Goal: Task Accomplishment & Management: Manage account settings

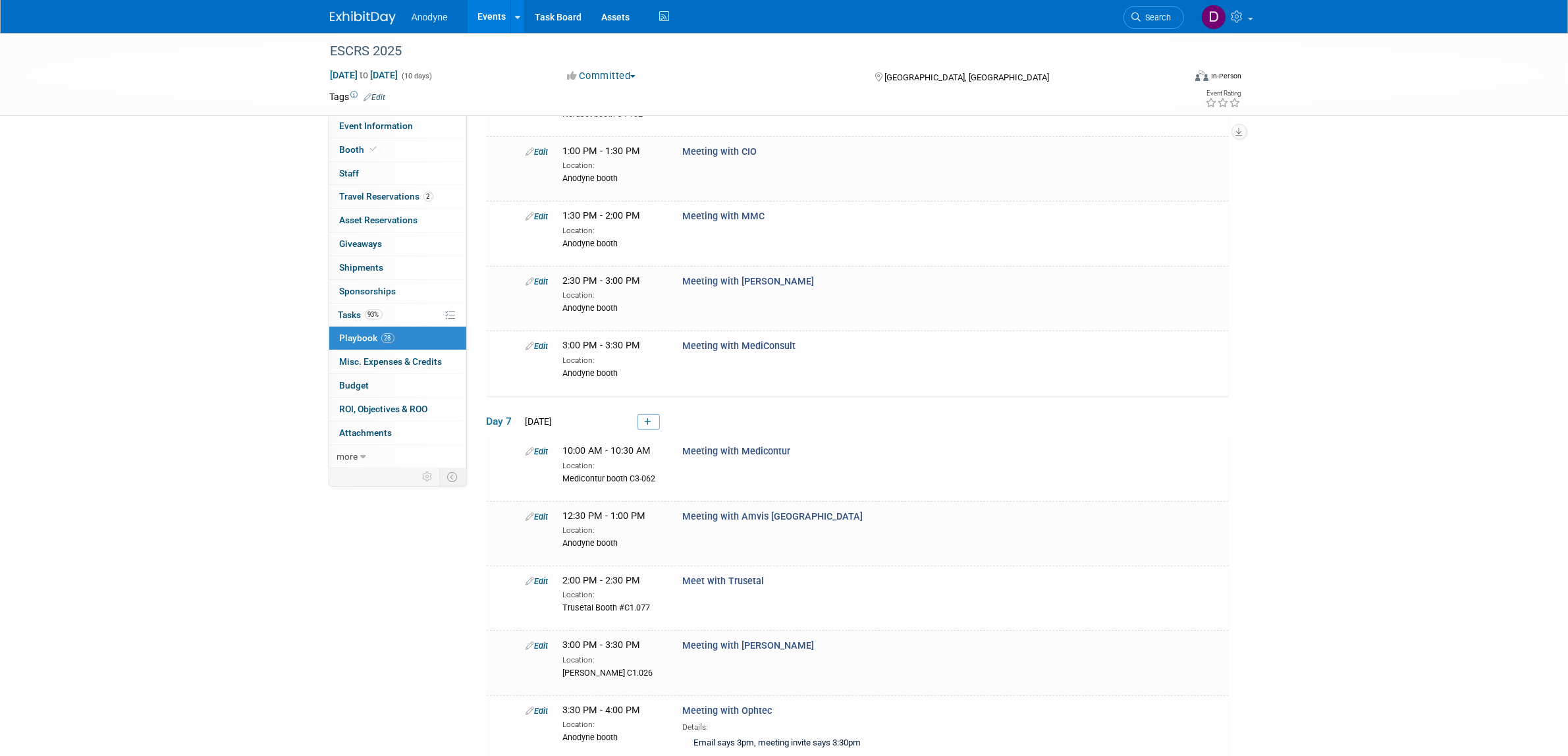
scroll to position [1229, 0]
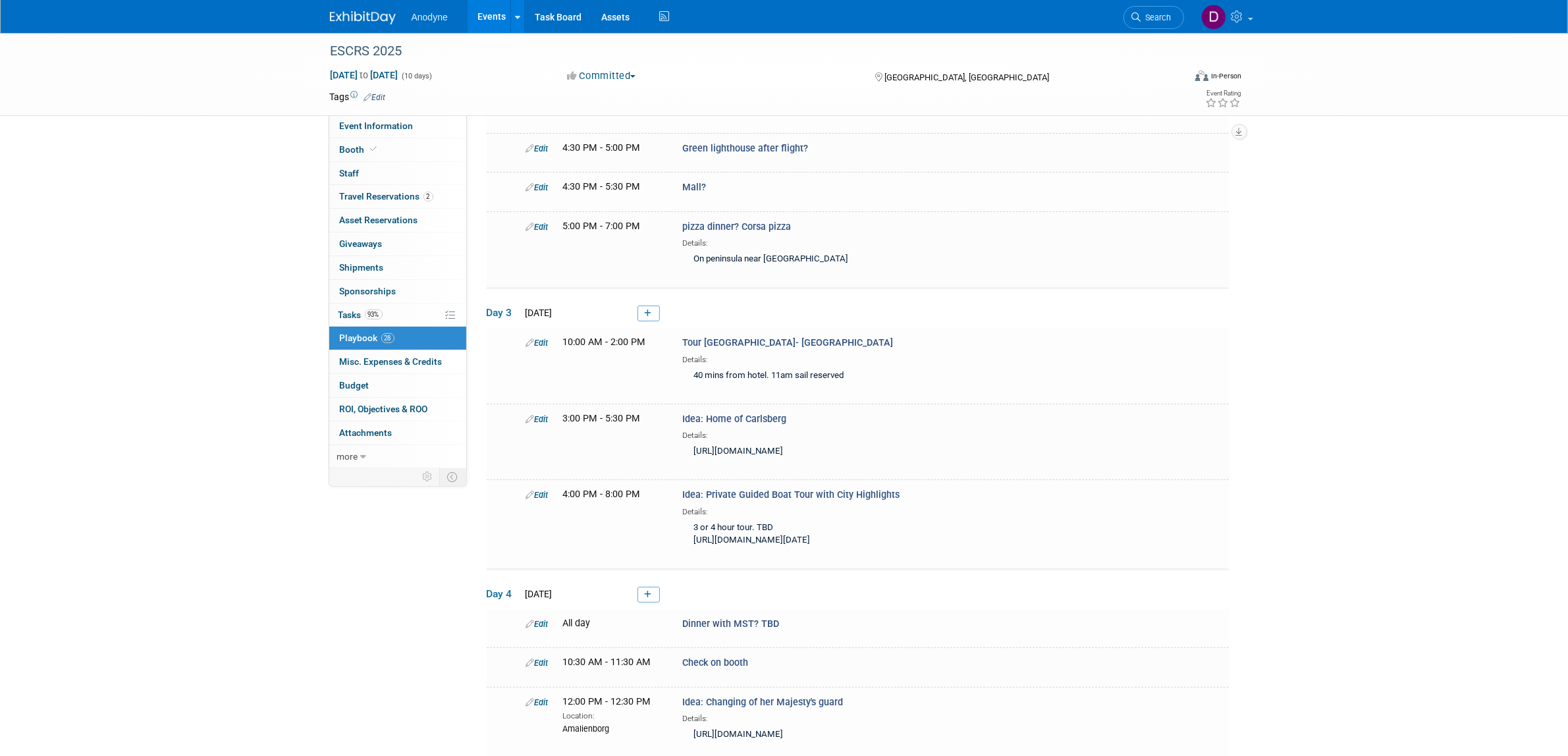
scroll to position [192, 0]
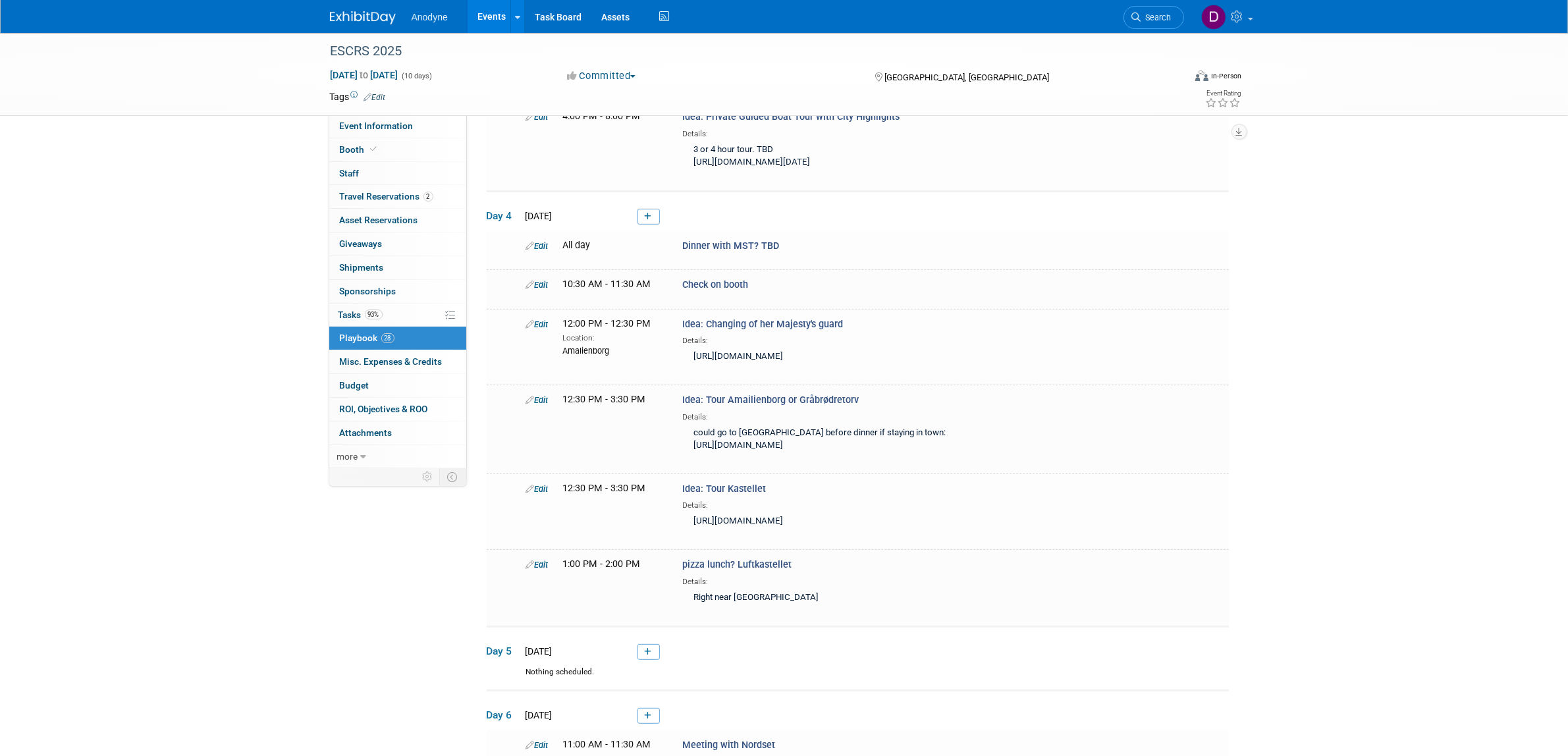
scroll to position [570, 0]
click at [861, 456] on div "could go to [GEOGRAPHIC_DATA] before dinner if staying in town: [URL][DOMAIN_NA…" at bounding box center [851, 439] width 339 height 34
drag, startPoint x: 856, startPoint y: 512, endPoint x: 693, endPoint y: 500, distance: 163.4
click at [693, 456] on div "could go to [GEOGRAPHIC_DATA] before dinner if staying in town: [URL][DOMAIN_NA…" at bounding box center [851, 439] width 339 height 34
click at [82, 360] on div "ESCRS 2025 [DATE] to [DATE] (10 days) [DATE] to [DATE] Committed Committed Cons…" at bounding box center [784, 624] width 1568 height 2323
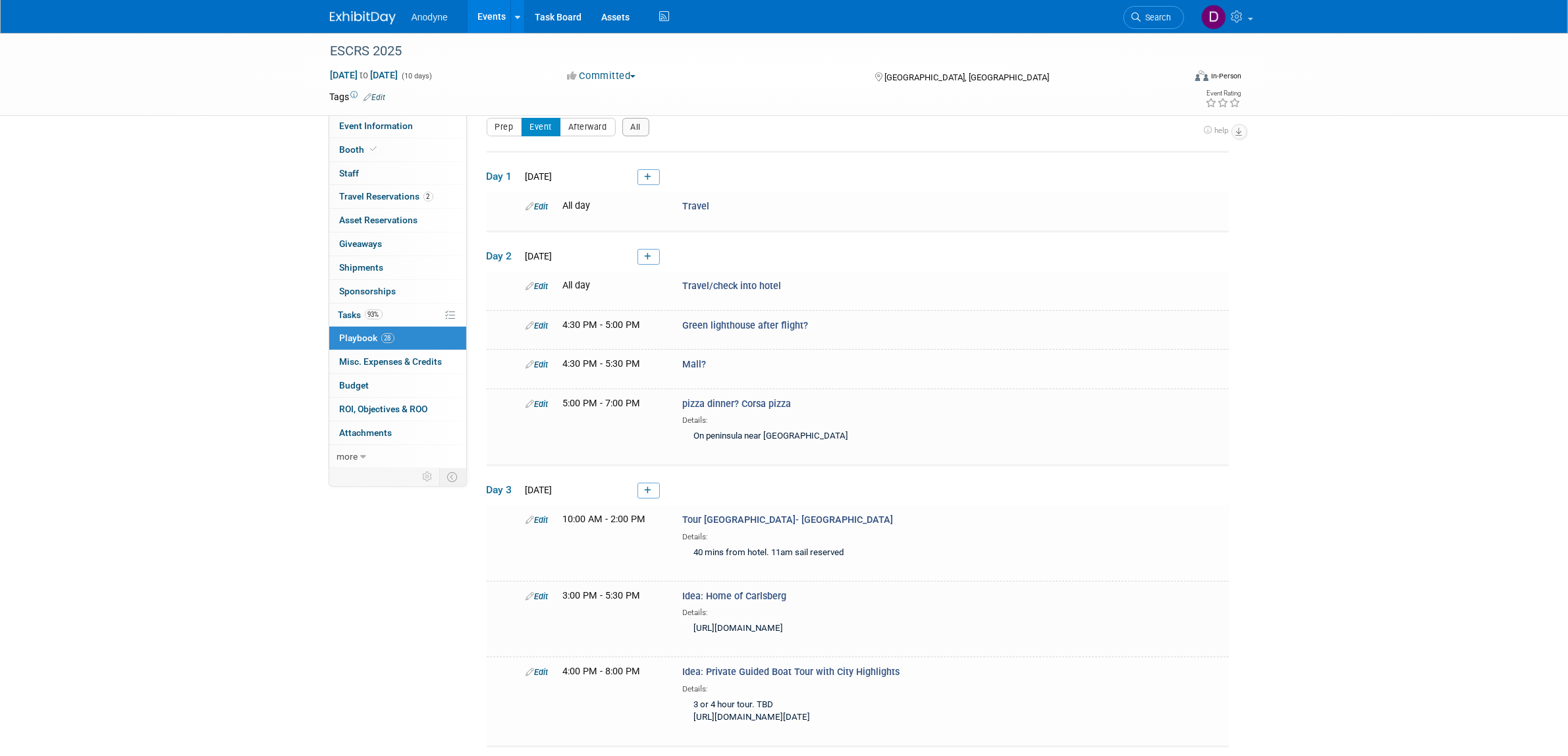
scroll to position [0, 0]
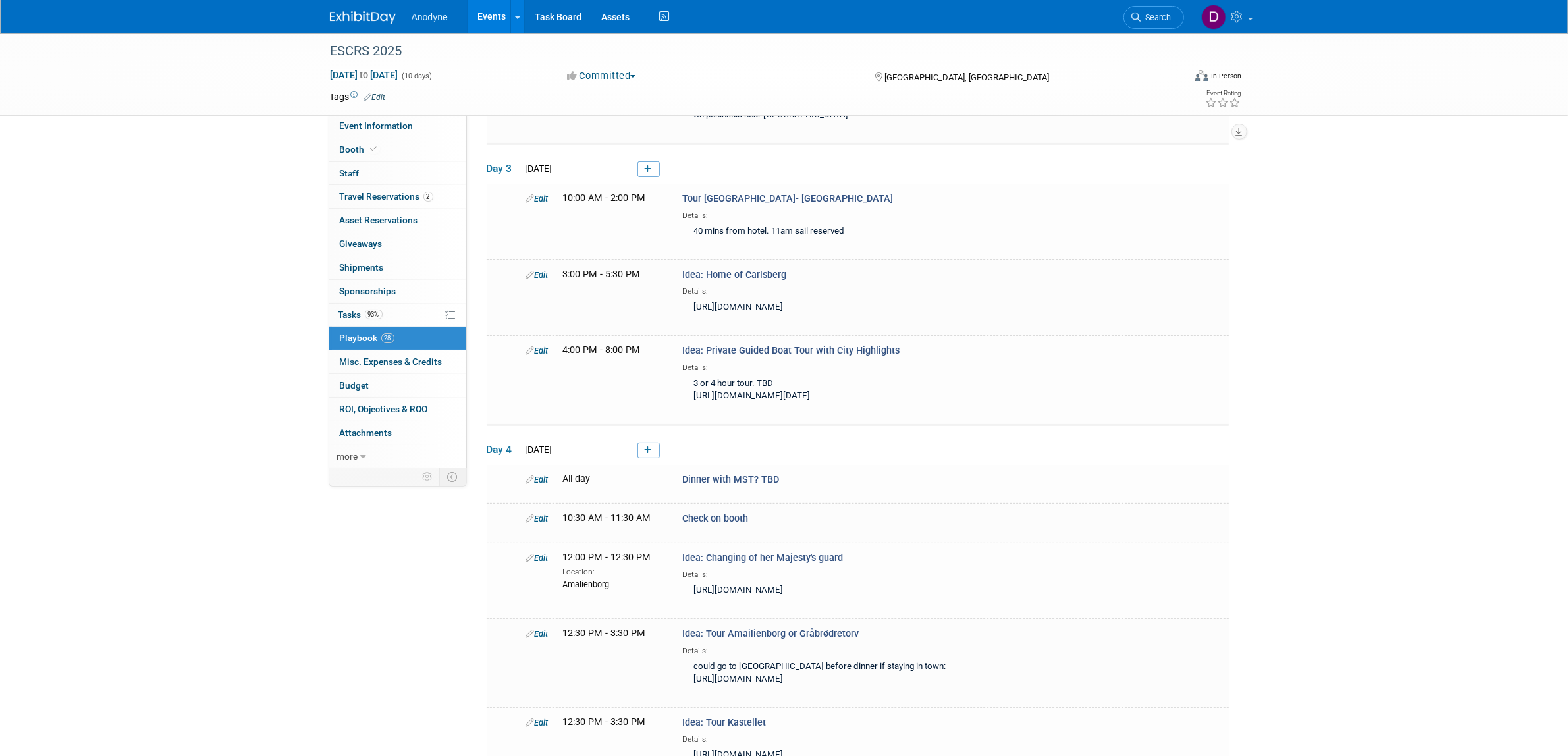
scroll to position [353, 0]
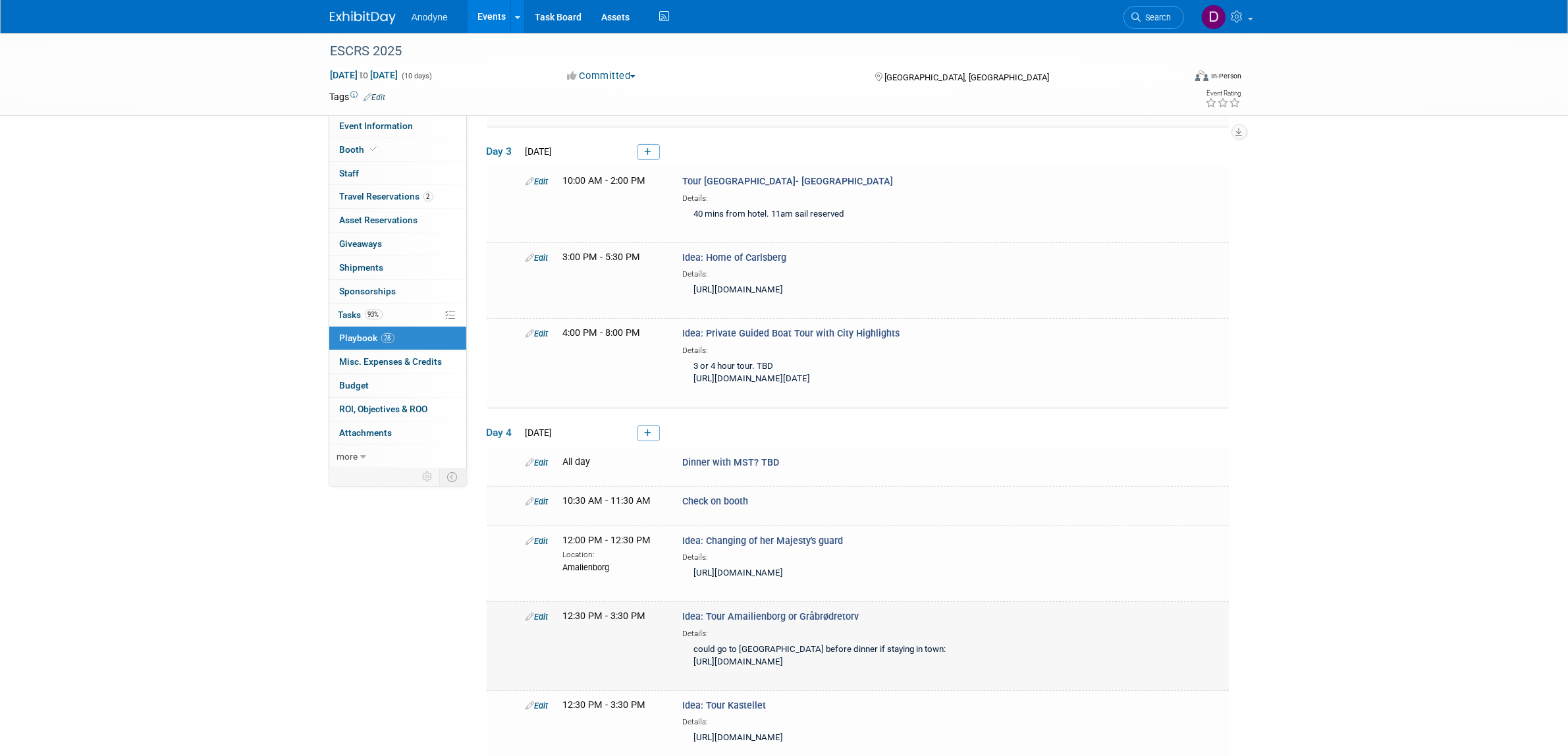
drag, startPoint x: 854, startPoint y: 673, endPoint x: 798, endPoint y: 670, distance: 56.1
click at [798, 670] on div "Idea: Tour Amailienborg or Gråbrødretorv Details: could go to [GEOGRAPHIC_DATA]…" at bounding box center [851, 641] width 358 height 64
copy span "Gråbrødretorv"
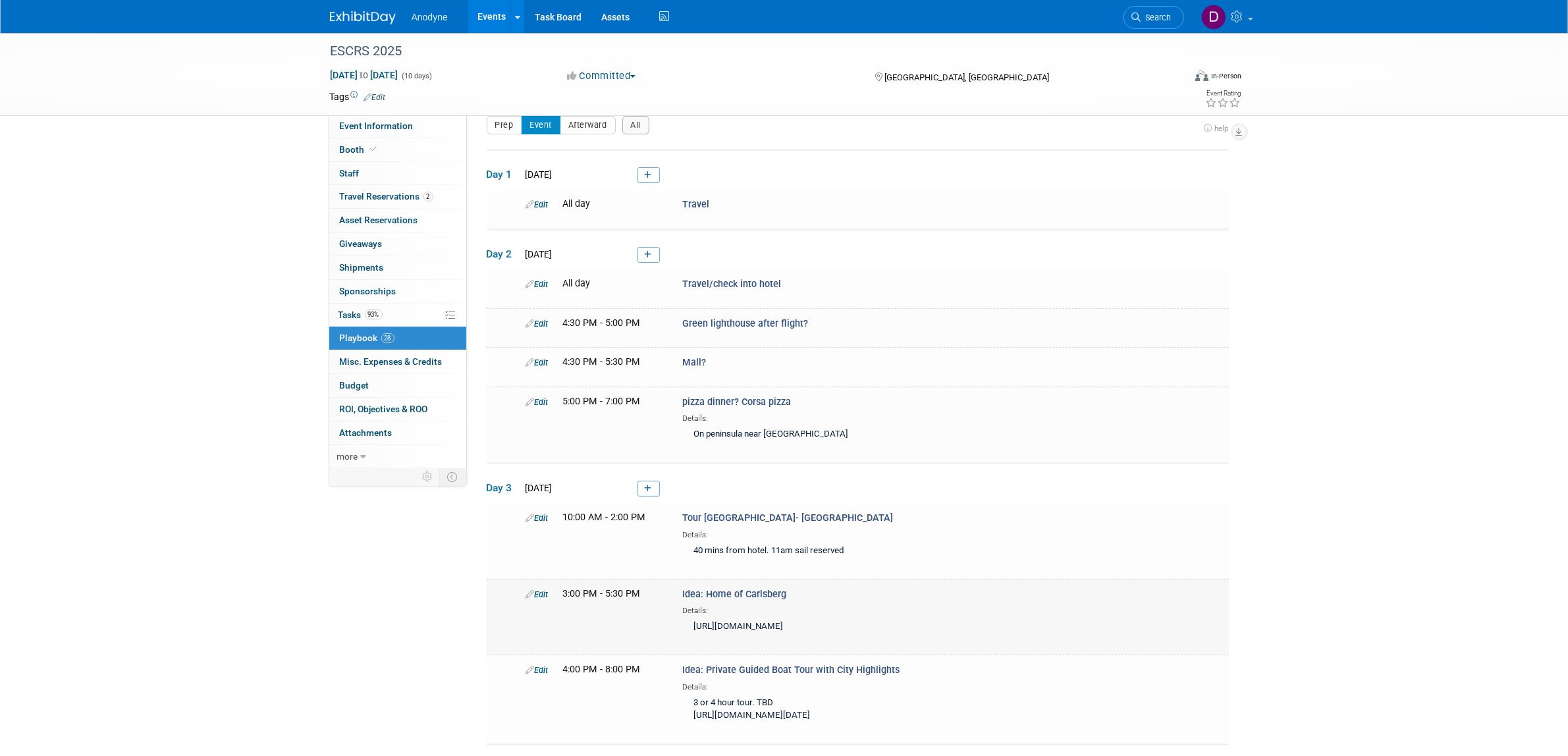
scroll to position [0, 0]
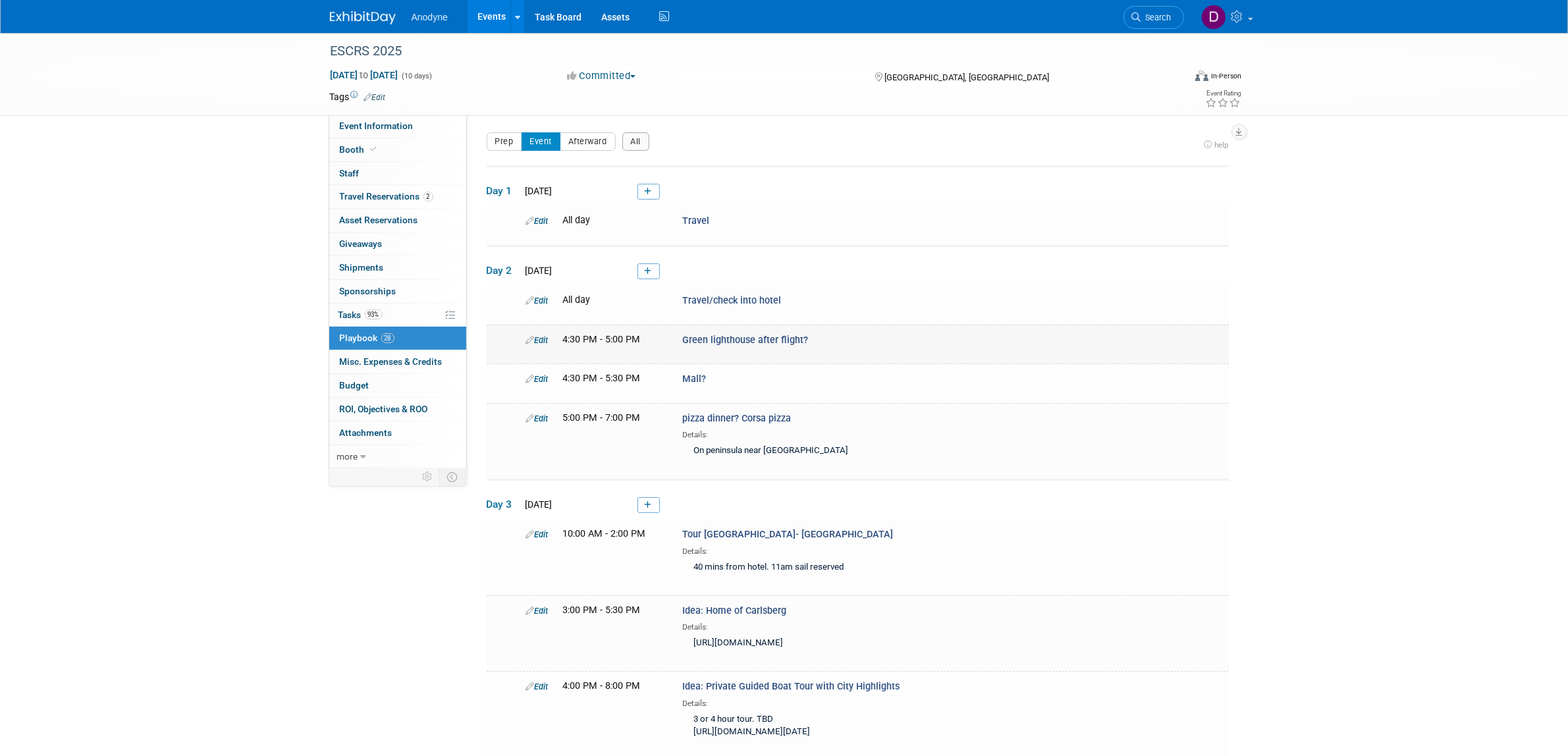
click at [543, 333] on div "Edit" at bounding box center [535, 339] width 37 height 13
click at [543, 339] on link "Edit" at bounding box center [537, 340] width 22 height 10
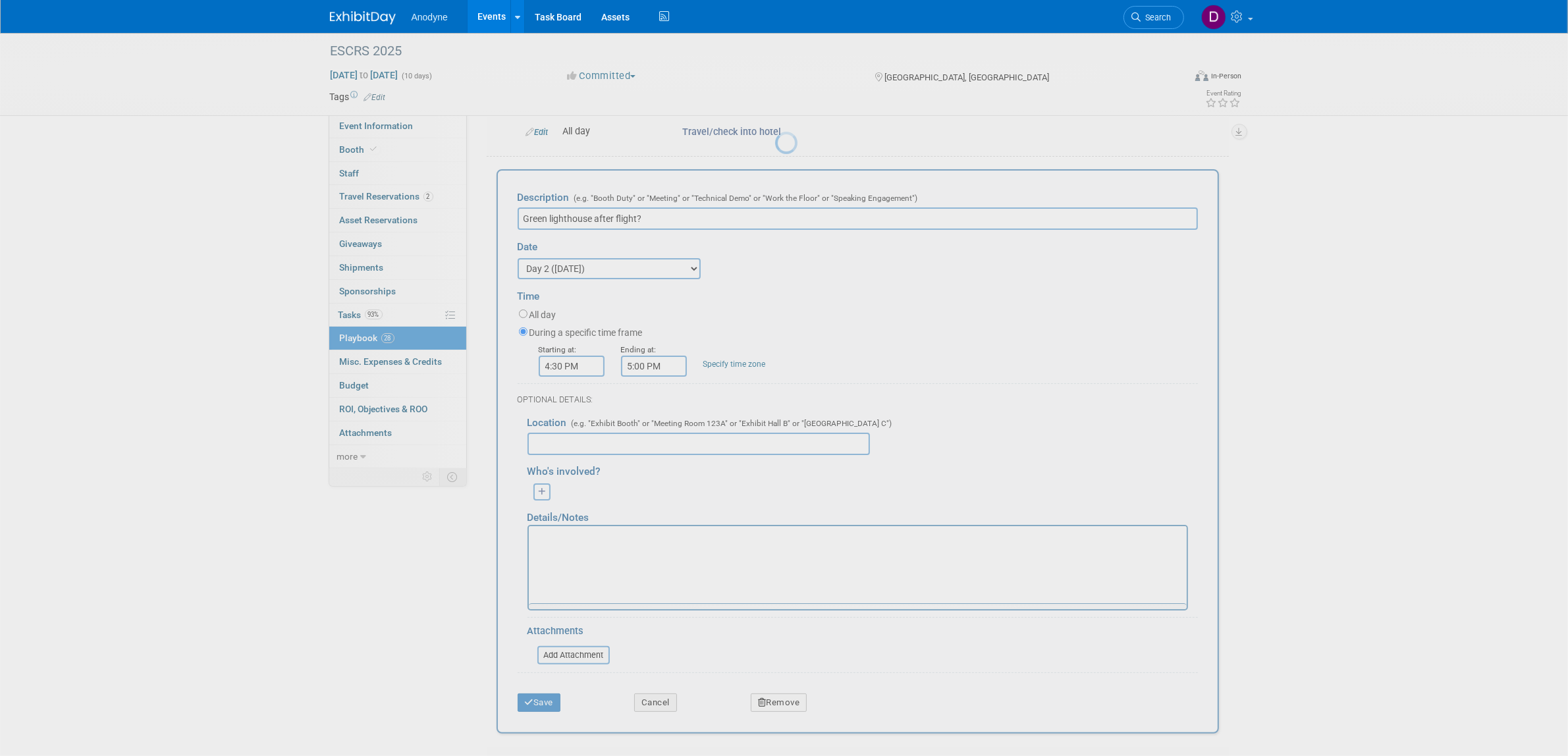
scroll to position [174, 0]
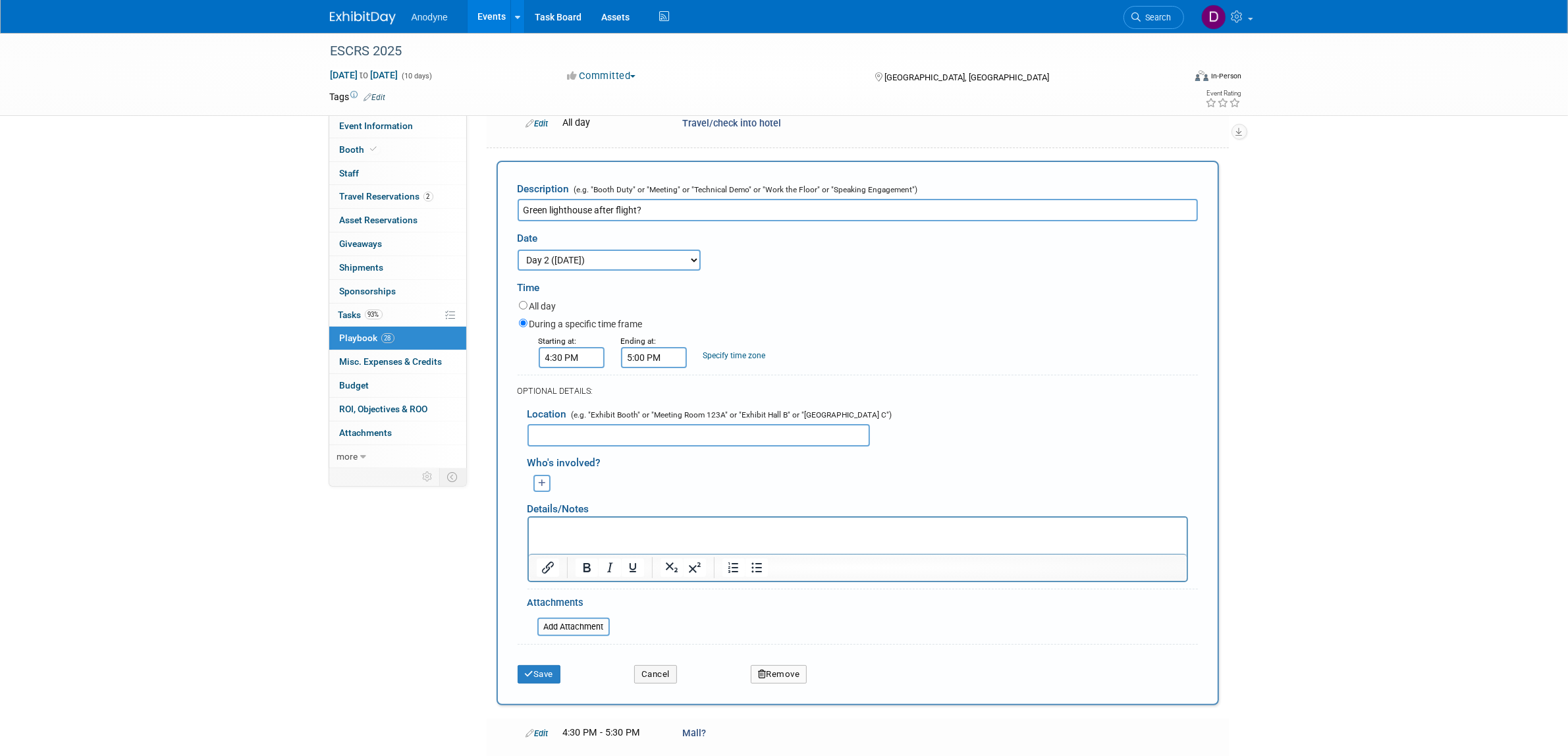
click at [593, 208] on input "Green lighthouse after flight?" at bounding box center [858, 210] width 680 height 22
paste input "Gråbrødretorv"
type input "Green lighthouse or [GEOGRAPHIC_DATA] after flight?"
click at [546, 665] on button "Save" at bounding box center [539, 674] width 43 height 19
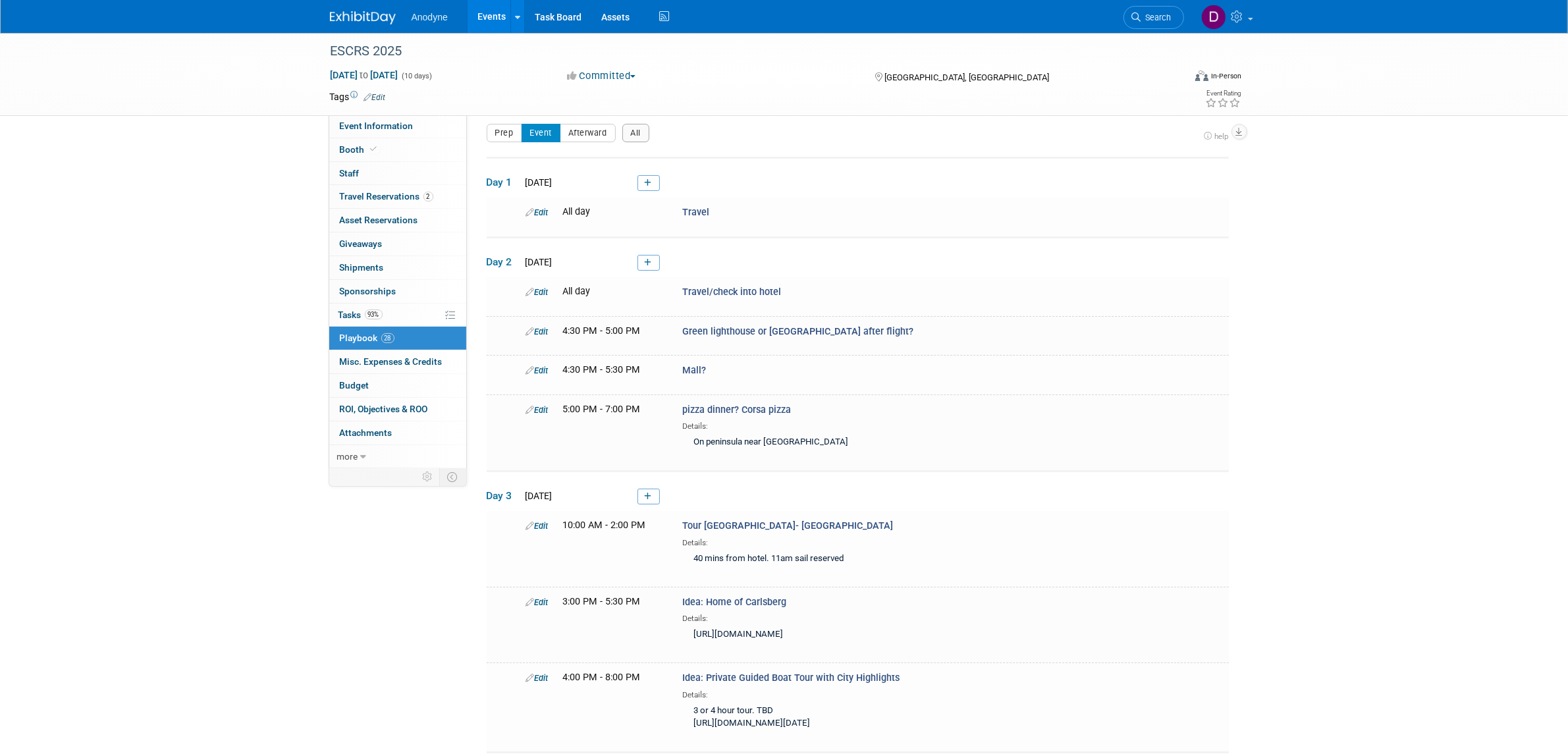
scroll to position [0, 0]
